Goal: Transaction & Acquisition: Purchase product/service

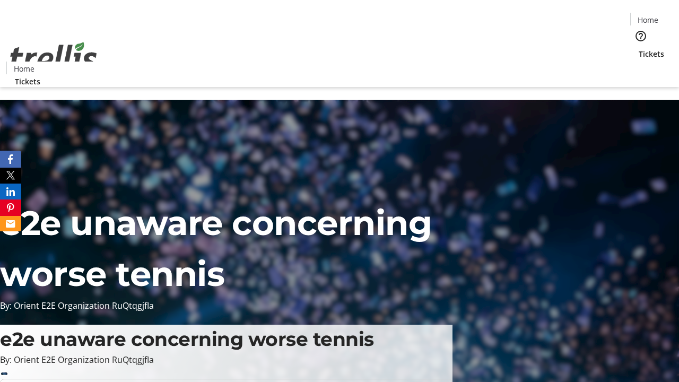
click at [638, 48] on span "Tickets" at bounding box center [650, 53] width 25 height 11
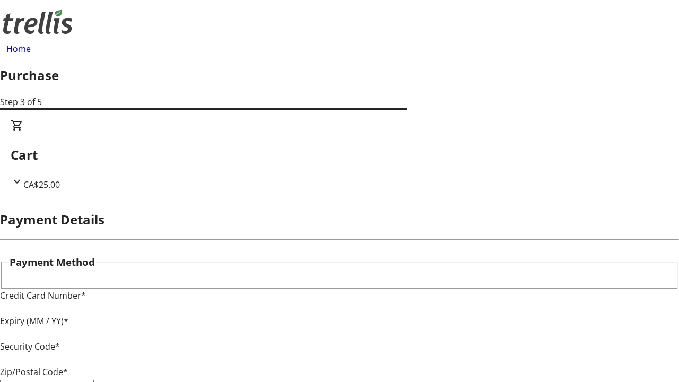
type input "V1Y 0C2"
